Goal: Information Seeking & Learning: Learn about a topic

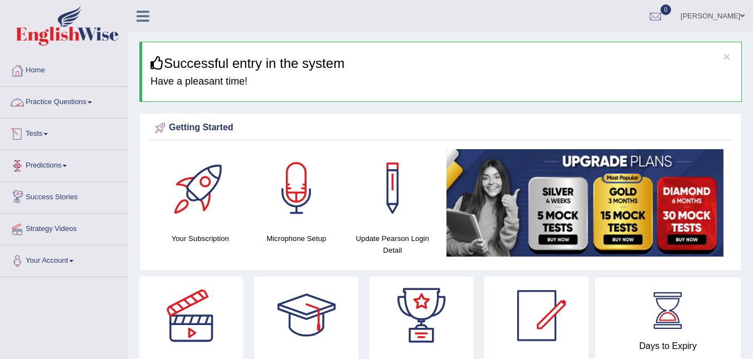
click at [23, 103] on div at bounding box center [17, 102] width 17 height 17
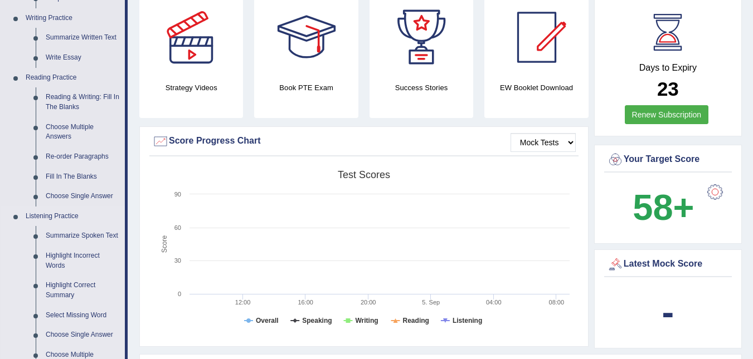
scroll to position [334, 0]
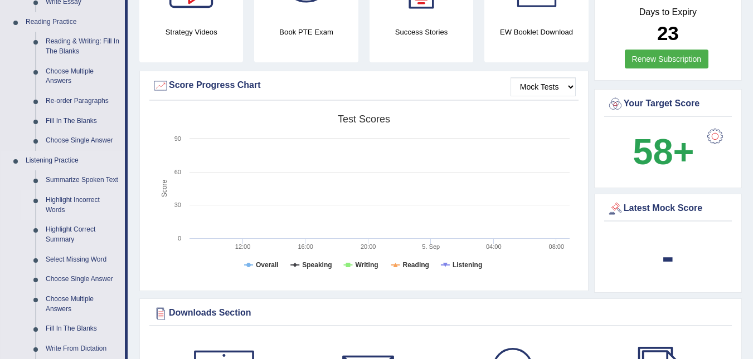
click at [76, 201] on link "Highlight Incorrect Words" at bounding box center [83, 206] width 84 height 30
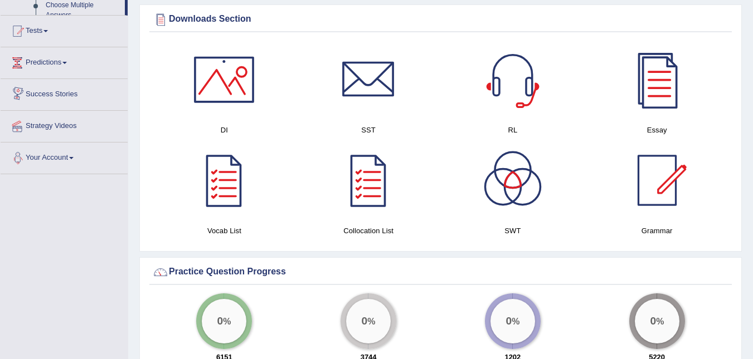
scroll to position [752, 0]
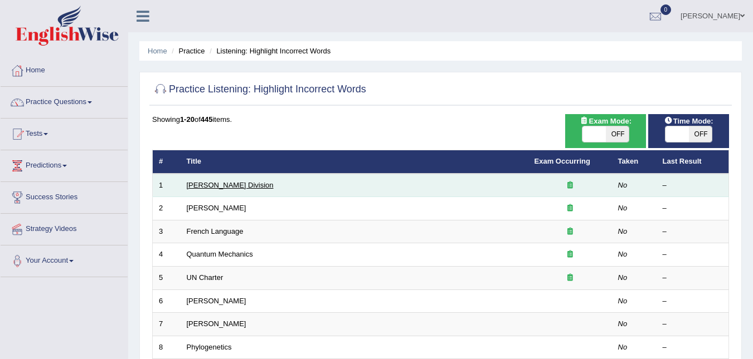
click at [198, 183] on link "[PERSON_NAME] Division" at bounding box center [230, 185] width 87 height 8
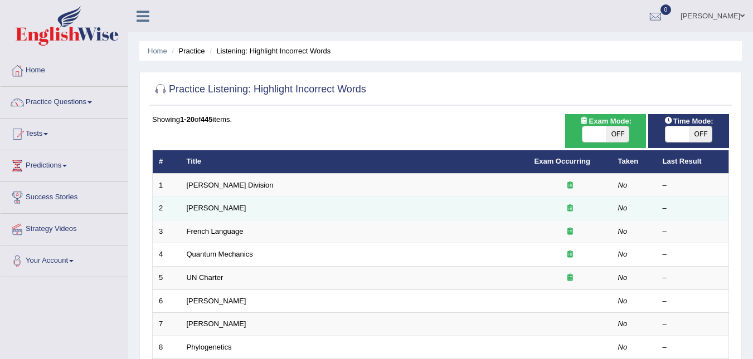
click at [181, 212] on td "[PERSON_NAME]" at bounding box center [355, 208] width 348 height 23
click at [176, 208] on td "2" at bounding box center [167, 208] width 28 height 23
click at [163, 208] on td "2" at bounding box center [167, 208] width 28 height 23
click at [219, 211] on link "[PERSON_NAME]" at bounding box center [217, 208] width 60 height 8
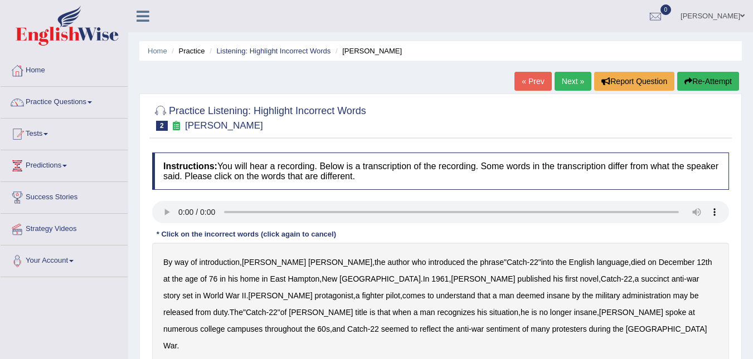
click at [9, 1] on div at bounding box center [64, 27] width 128 height 55
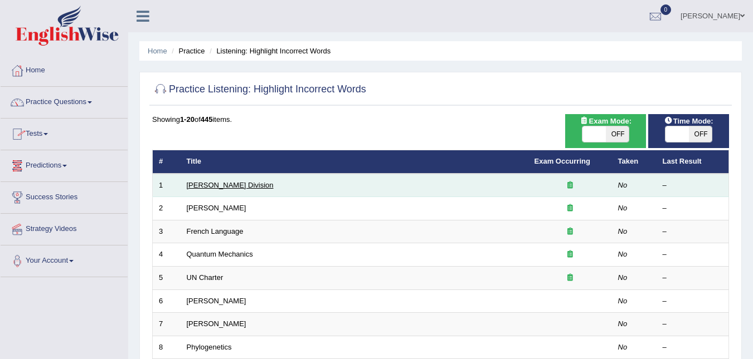
click at [192, 188] on link "[PERSON_NAME] Division" at bounding box center [230, 185] width 87 height 8
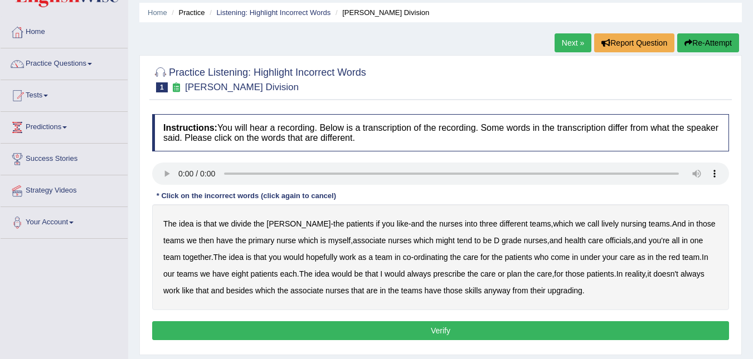
scroll to position [56, 0]
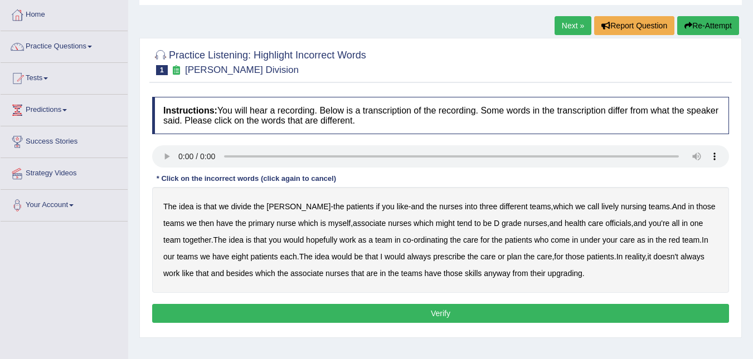
click at [171, 208] on b "The" at bounding box center [169, 206] width 13 height 9
click at [226, 214] on div "The idea is that we divide the ward - the patients if you like - and the nurses…" at bounding box center [440, 240] width 577 height 106
click at [216, 209] on div "The idea is that we divide the ward - the patients if you like - and the nurses…" at bounding box center [440, 240] width 577 height 106
click at [203, 207] on b "that" at bounding box center [209, 206] width 13 height 9
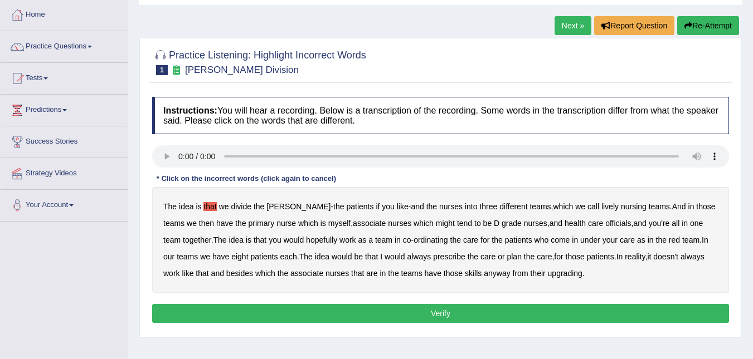
click at [174, 206] on b "The" at bounding box center [169, 206] width 13 height 9
click at [152, 191] on div "The idea is that we divide the ward - the patients if you like - and the nurses…" at bounding box center [440, 240] width 577 height 106
click at [158, 203] on div "The idea is that we divide the ward - the patients if you like - and the nurses…" at bounding box center [440, 240] width 577 height 106
click at [206, 207] on b "that" at bounding box center [209, 206] width 13 height 9
drag, startPoint x: 172, startPoint y: 202, endPoint x: 146, endPoint y: 194, distance: 27.5
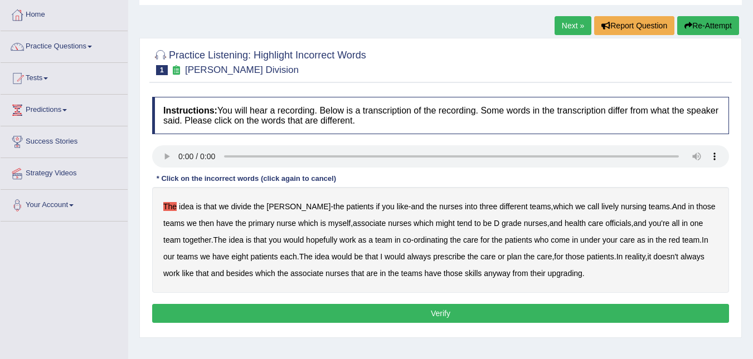
click at [172, 202] on b "The" at bounding box center [169, 206] width 13 height 9
click at [209, 201] on div "The idea is that we divide the ward - the patients if you like - and the nurses…" at bounding box center [440, 240] width 577 height 106
click at [211, 206] on b "that" at bounding box center [209, 206] width 13 height 9
click at [548, 274] on b "upgrading" at bounding box center [565, 273] width 35 height 9
click at [328, 223] on b "myself" at bounding box center [339, 223] width 22 height 9
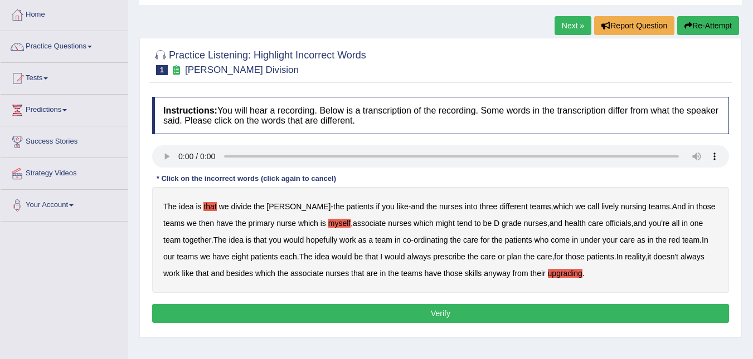
click at [649, 206] on b "teams" at bounding box center [659, 206] width 21 height 9
click at [407, 257] on b "always" at bounding box center [419, 256] width 24 height 9
click at [298, 222] on b "which" at bounding box center [308, 223] width 20 height 9
click at [298, 220] on b "which" at bounding box center [308, 223] width 20 height 9
click at [328, 220] on b "myself" at bounding box center [339, 223] width 22 height 9
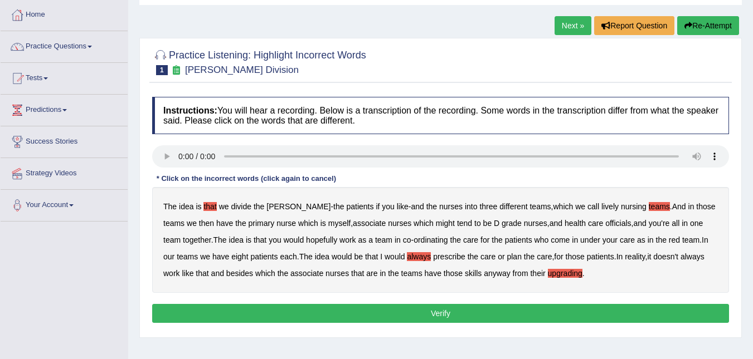
click at [375, 240] on b "team" at bounding box center [383, 240] width 17 height 9
click at [407, 257] on b "always" at bounding box center [419, 256] width 24 height 9
click at [407, 256] on b "always" at bounding box center [419, 256] width 24 height 9
click at [340, 267] on div "The idea is that we divide the ward - the patients if you like - and the nurses…" at bounding box center [440, 240] width 577 height 106
click at [388, 222] on b "nurses" at bounding box center [399, 223] width 23 height 9
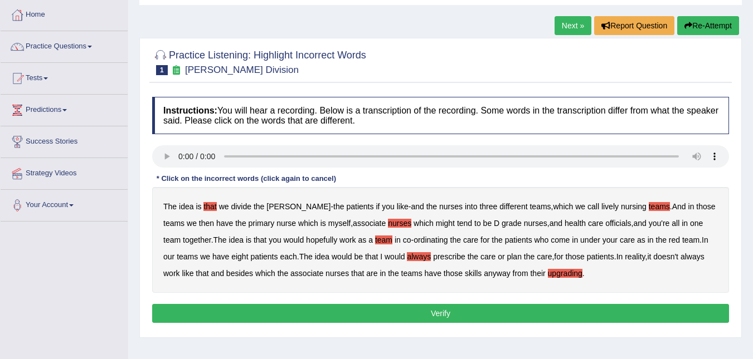
click at [388, 222] on b "nurses" at bounding box center [399, 223] width 23 height 9
click at [621, 201] on div "The idea is that we divide the ward - the patients if you like - and the nurses…" at bounding box center [440, 240] width 577 height 106
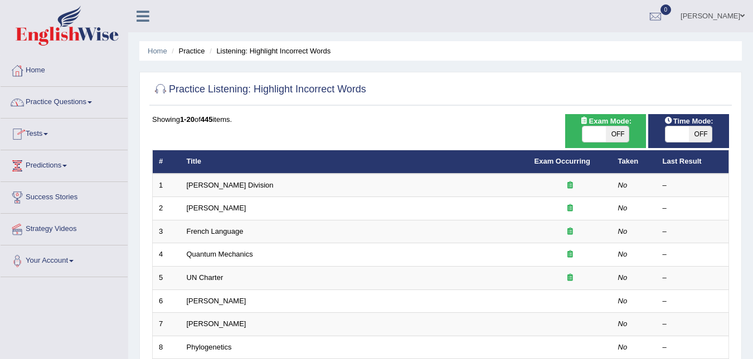
click at [45, 98] on link "Practice Questions" at bounding box center [64, 101] width 127 height 28
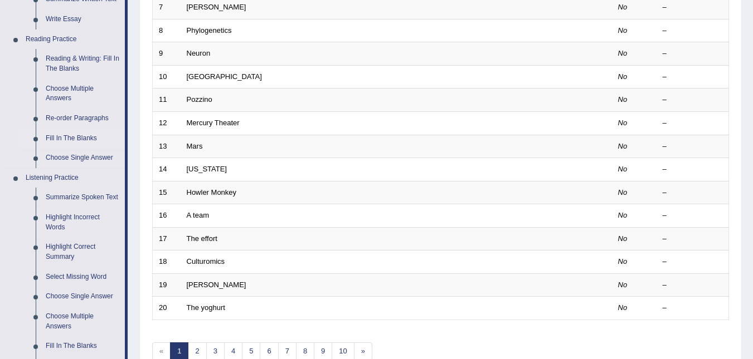
scroll to position [334, 0]
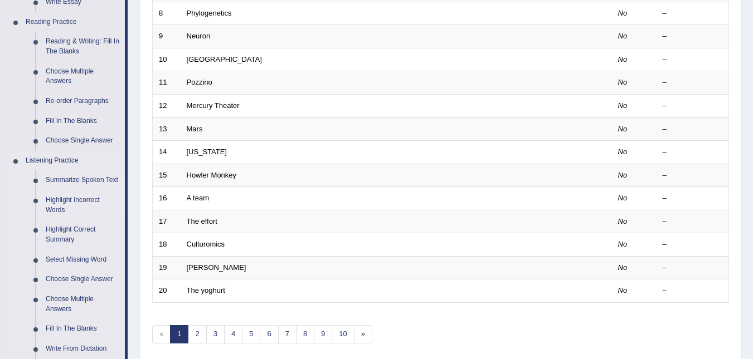
click at [70, 179] on link "Summarize Spoken Text" at bounding box center [83, 180] width 84 height 20
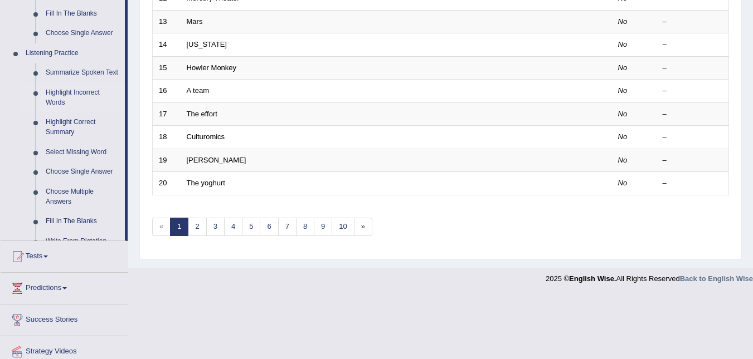
scroll to position [378, 0]
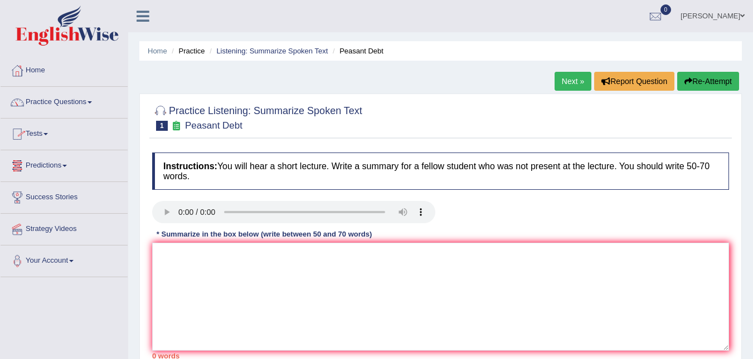
click at [315, 223] on audio at bounding box center [293, 212] width 283 height 22
click at [120, 248] on link "Your Account" at bounding box center [64, 260] width 127 height 28
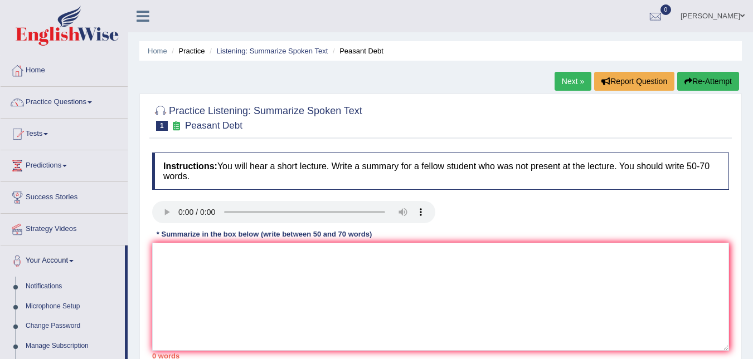
click at [571, 80] on link "Next »" at bounding box center [572, 81] width 37 height 19
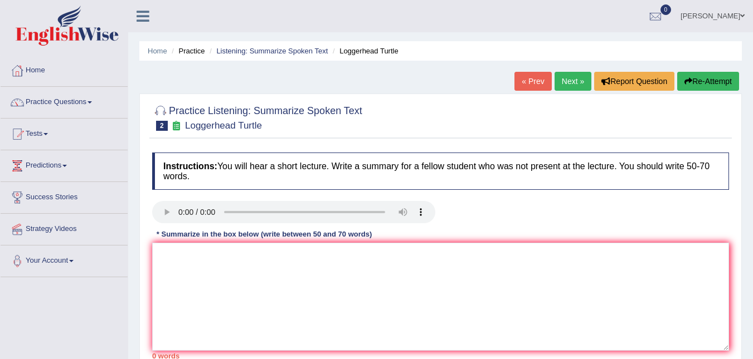
click at [570, 81] on link "Next »" at bounding box center [572, 81] width 37 height 19
click at [554, 89] on link "Next »" at bounding box center [572, 81] width 37 height 19
